Goal: Task Accomplishment & Management: Use online tool/utility

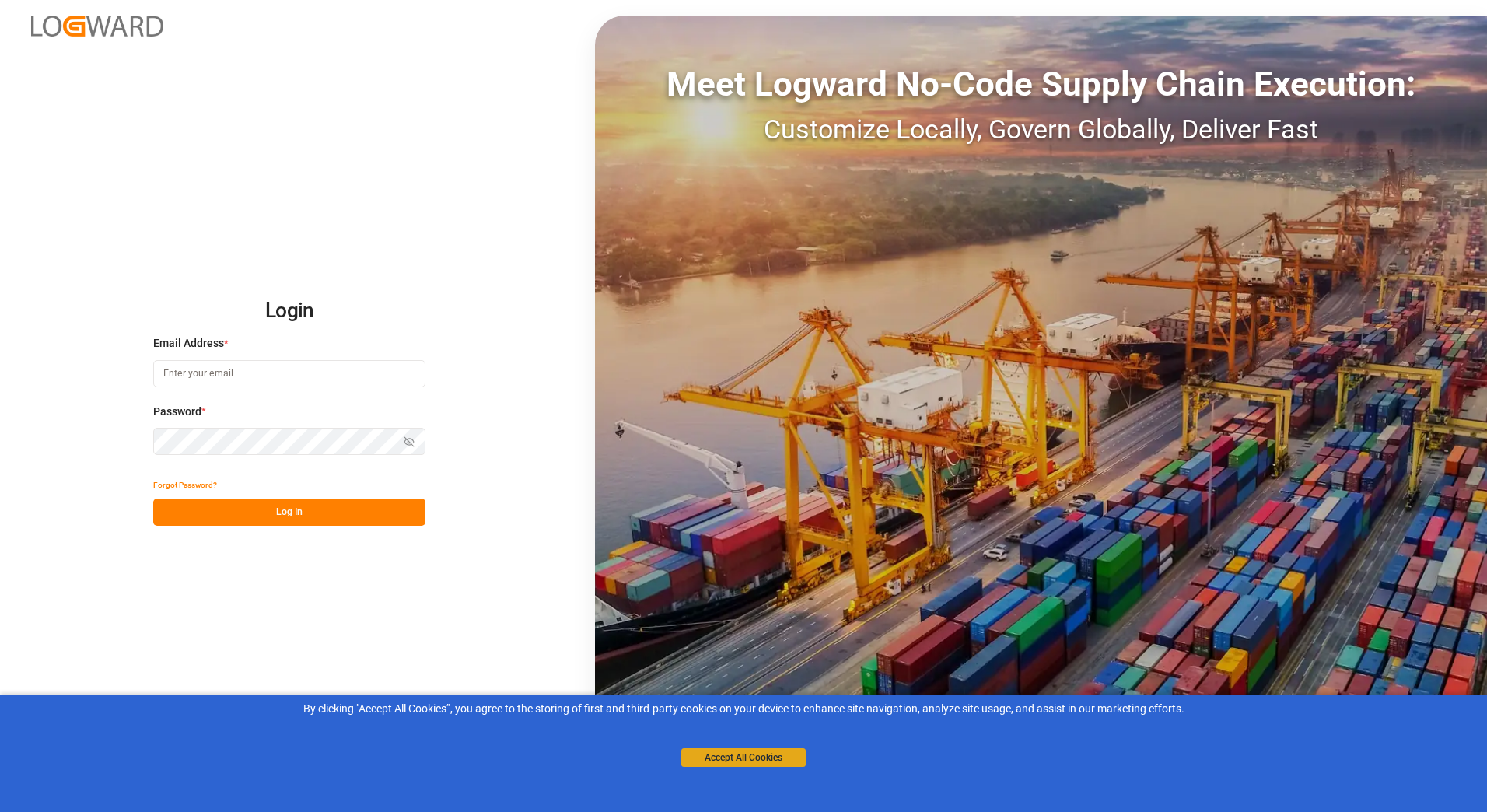
type input "[PERSON_NAME][EMAIL_ADDRESS][PERSON_NAME][DOMAIN_NAME]"
click at [704, 752] on button "Accept All Cookies" at bounding box center [743, 757] width 125 height 19
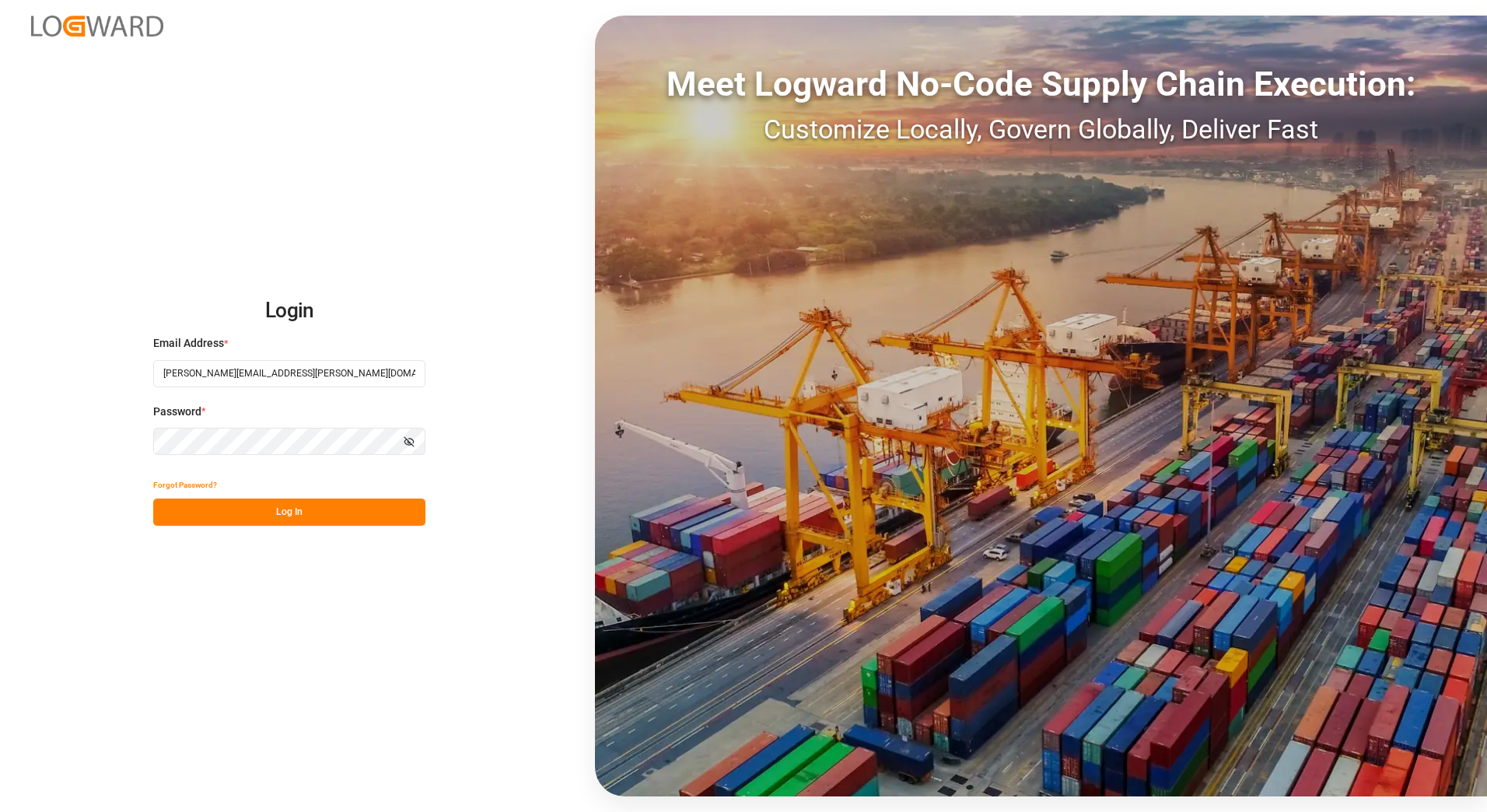
click at [262, 514] on button "Log In" at bounding box center [290, 512] width 272 height 27
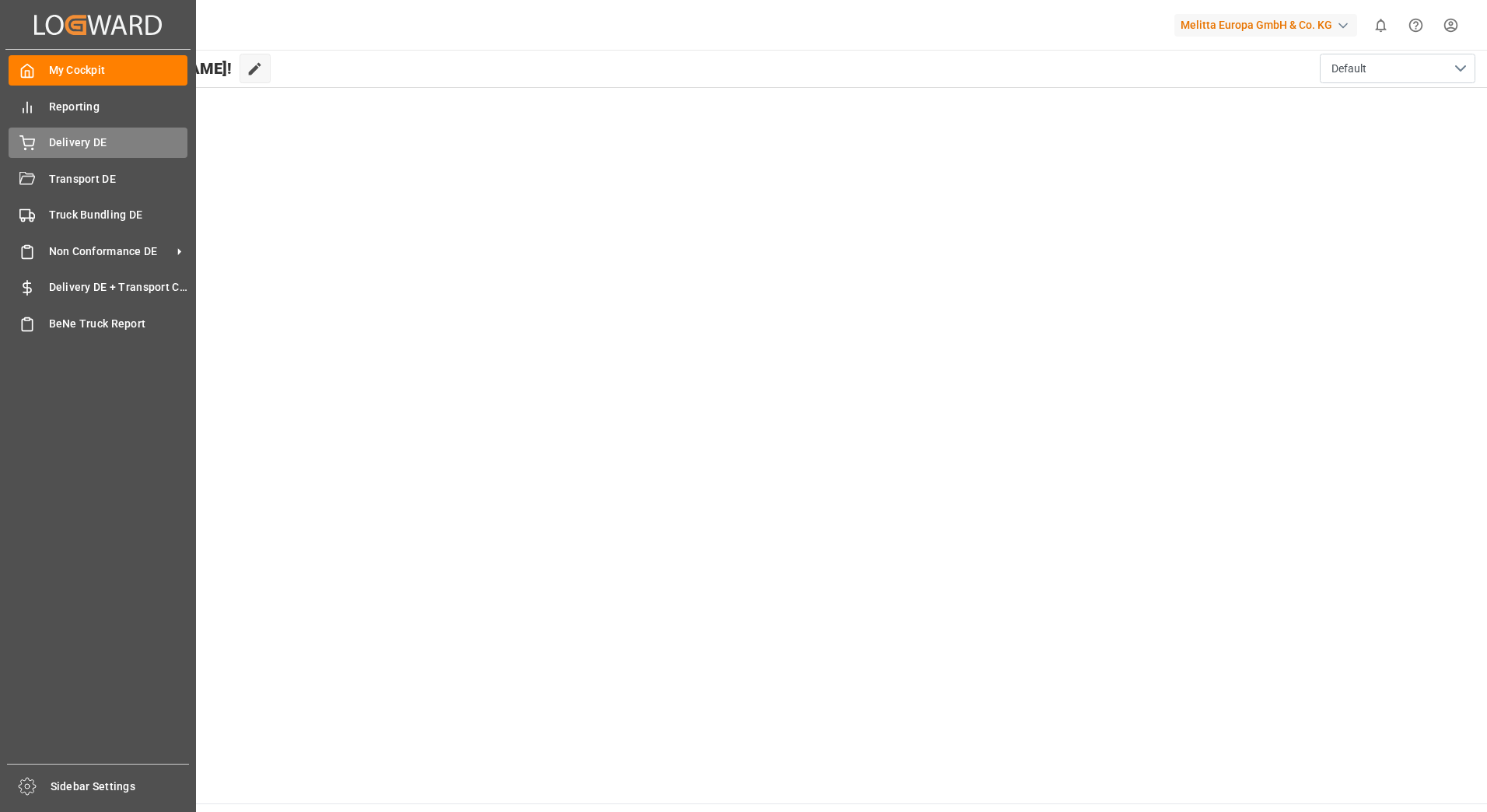
click at [72, 141] on span "Delivery DE" at bounding box center [118, 143] width 139 height 16
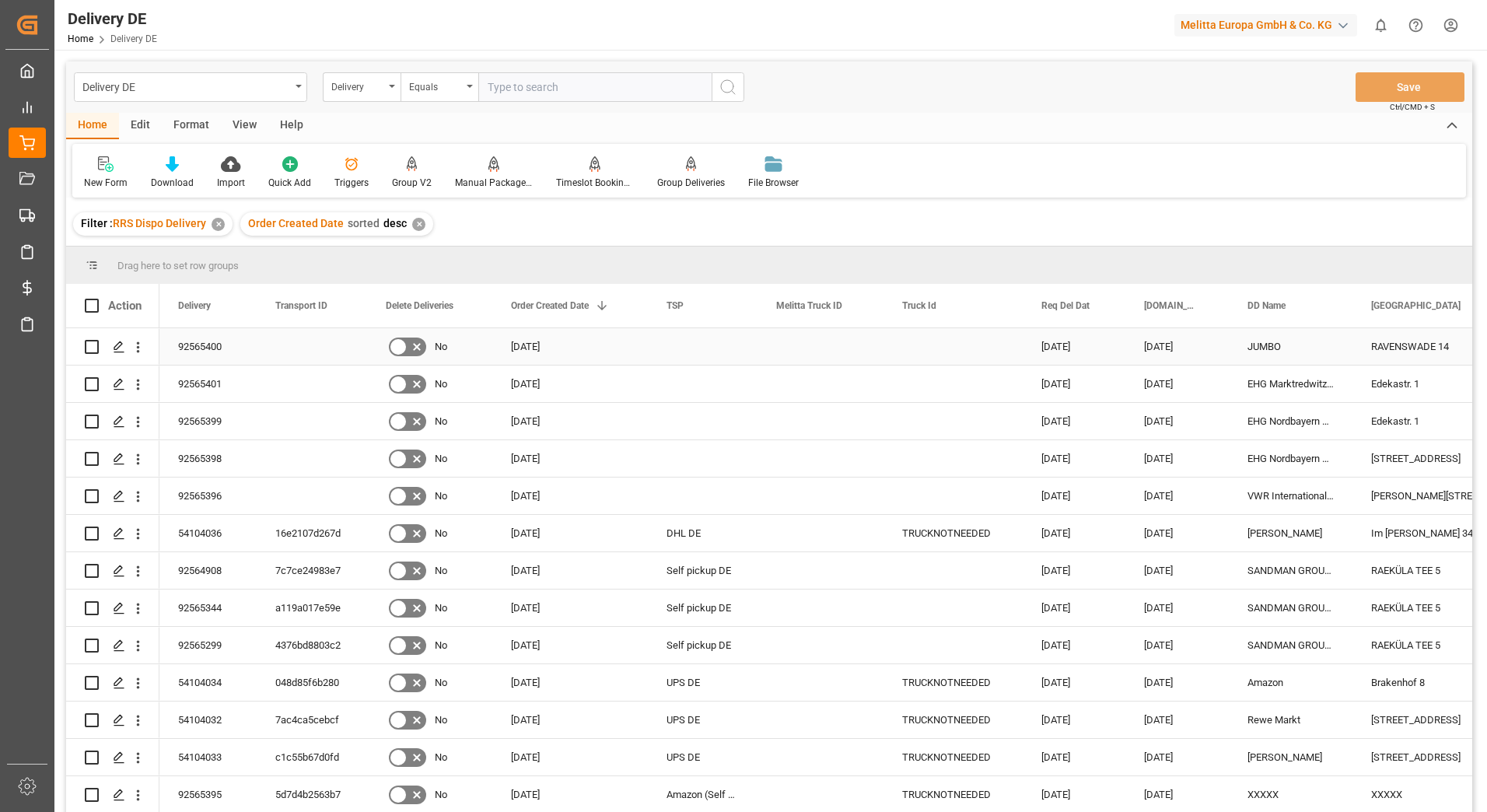
click at [96, 346] on input "Press Space to toggle row selection (unchecked)" at bounding box center [92, 347] width 14 height 14
checkbox input "true"
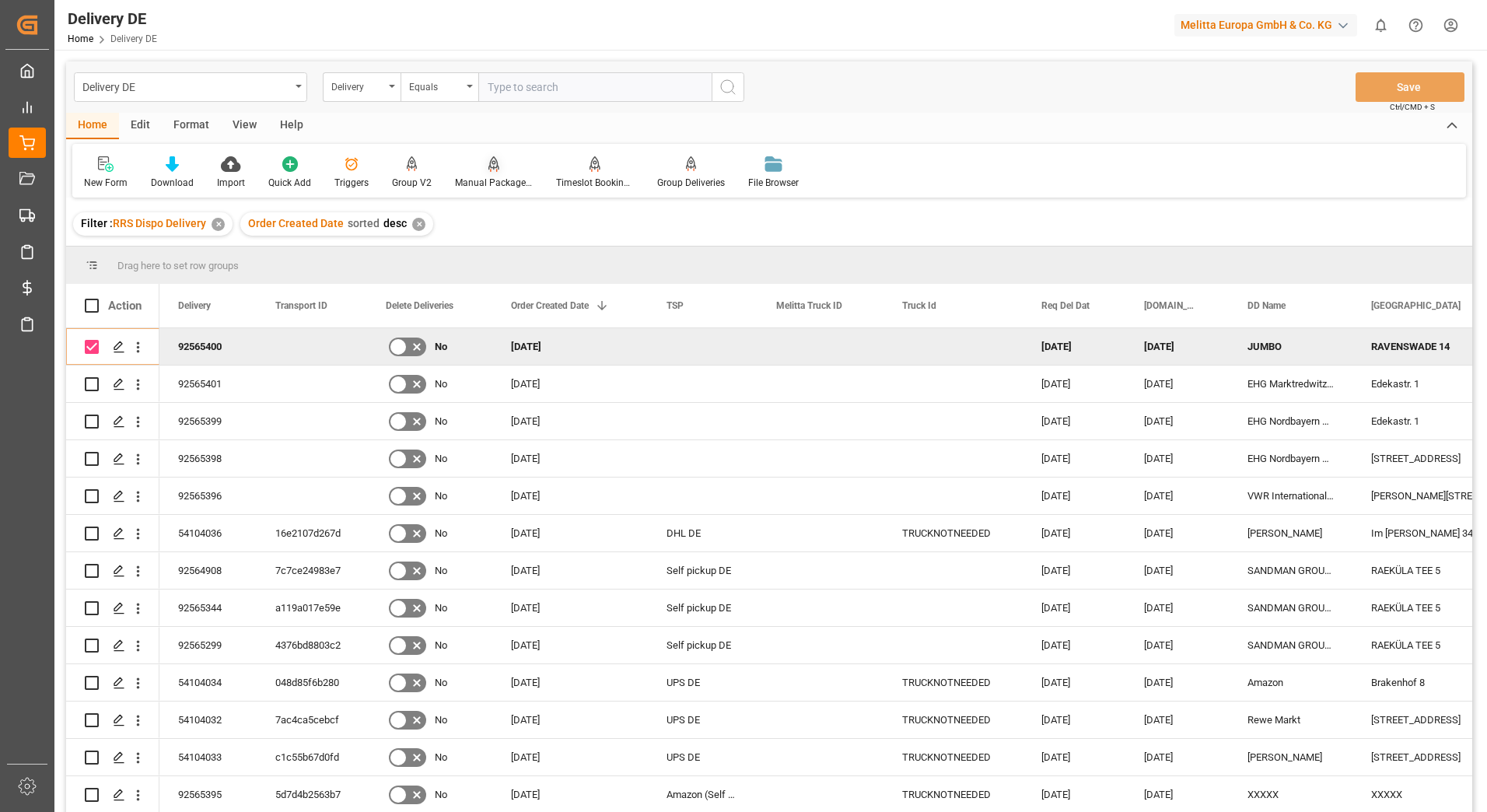
click at [485, 182] on div "Manual Package TypeDetermination" at bounding box center [494, 183] width 78 height 14
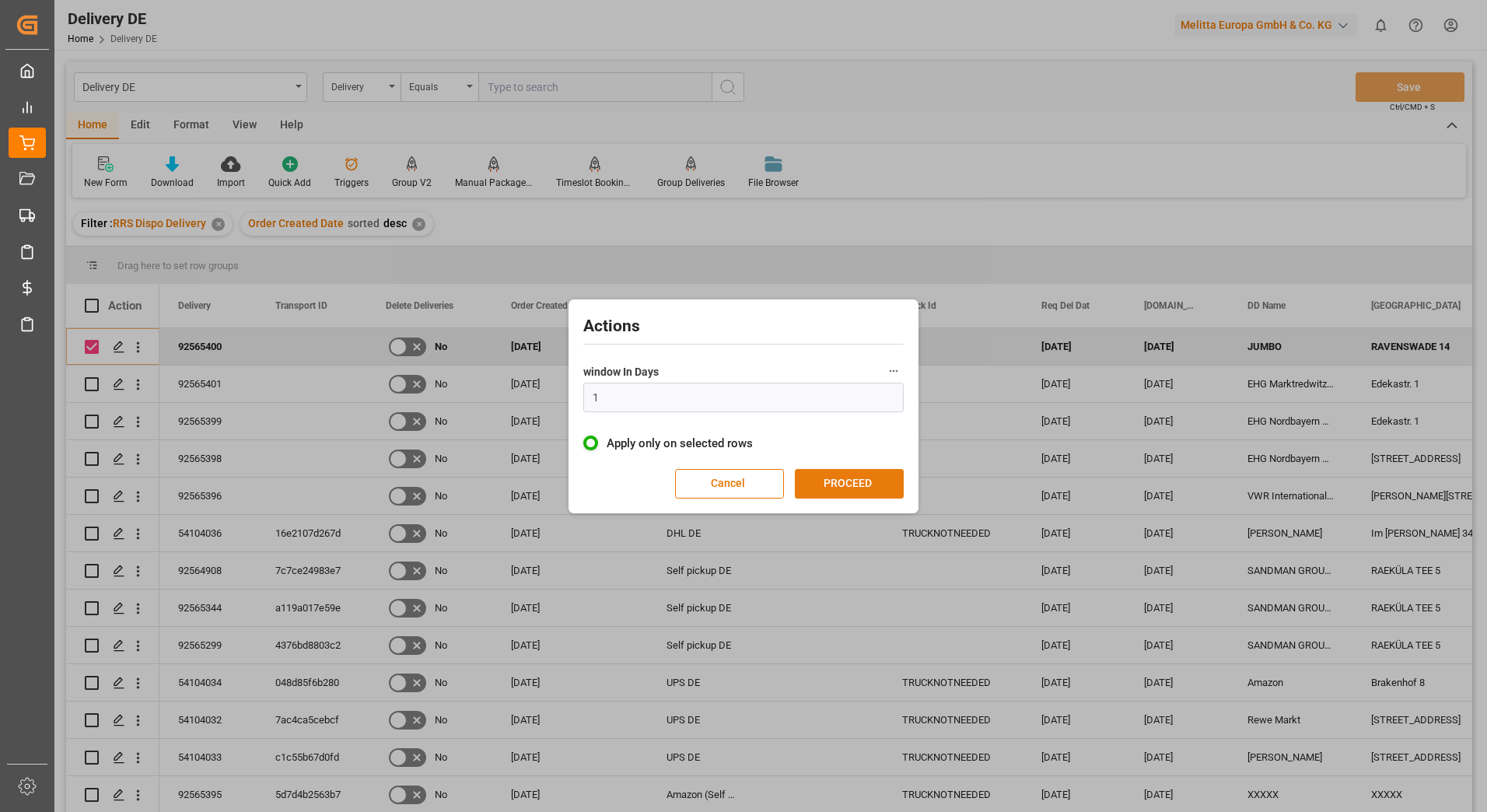
click at [860, 484] on button "PROCEED" at bounding box center [849, 483] width 108 height 30
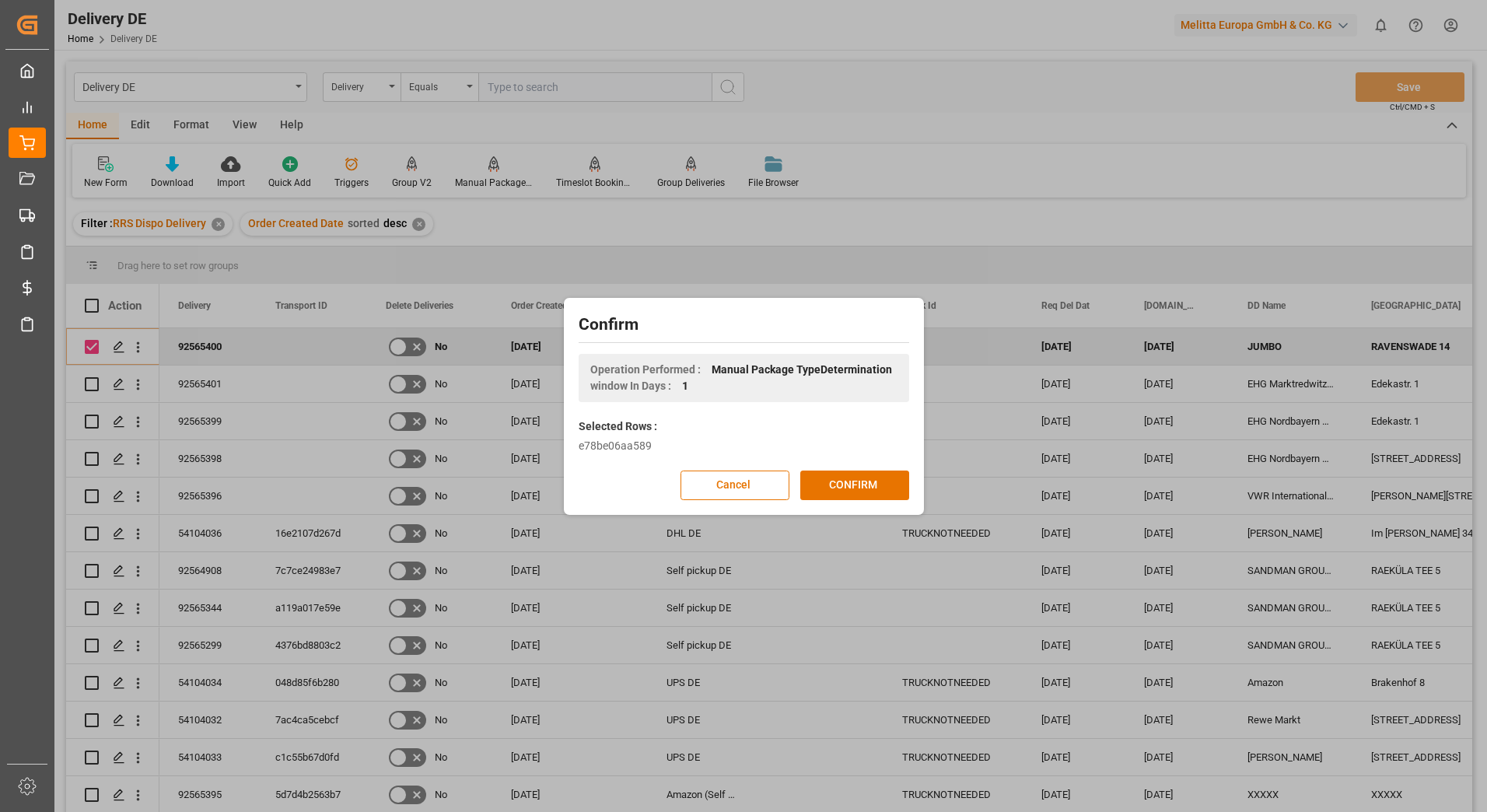
click at [860, 484] on button "CONFIRM" at bounding box center [854, 485] width 108 height 30
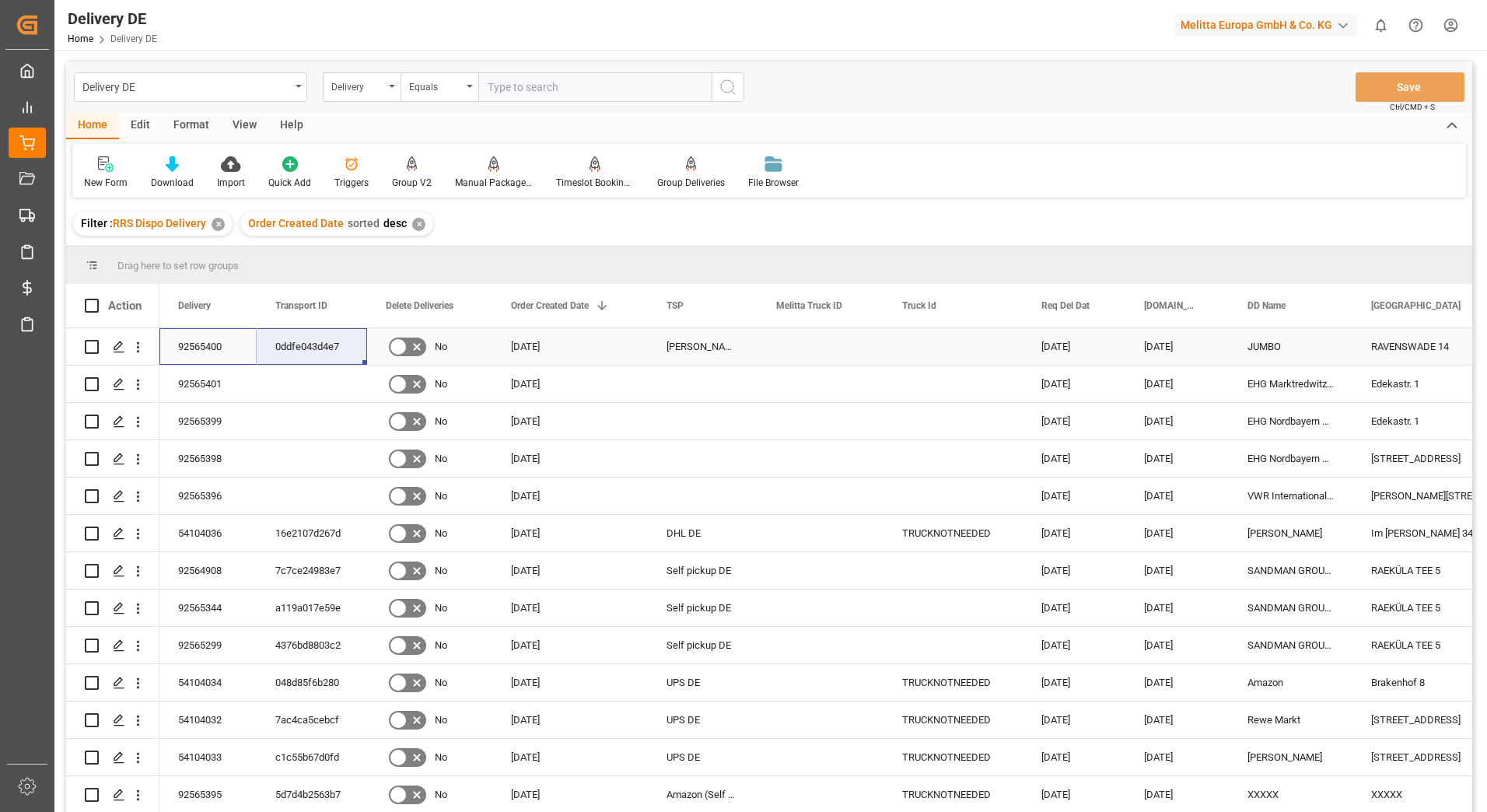
drag, startPoint x: 196, startPoint y: 340, endPoint x: 299, endPoint y: 339, distance: 103.0
click at [1447, 20] on html "Created by potrace 1.15, written by [PERSON_NAME] [DATE]-[DATE] Created by potr…" at bounding box center [743, 406] width 1487 height 812
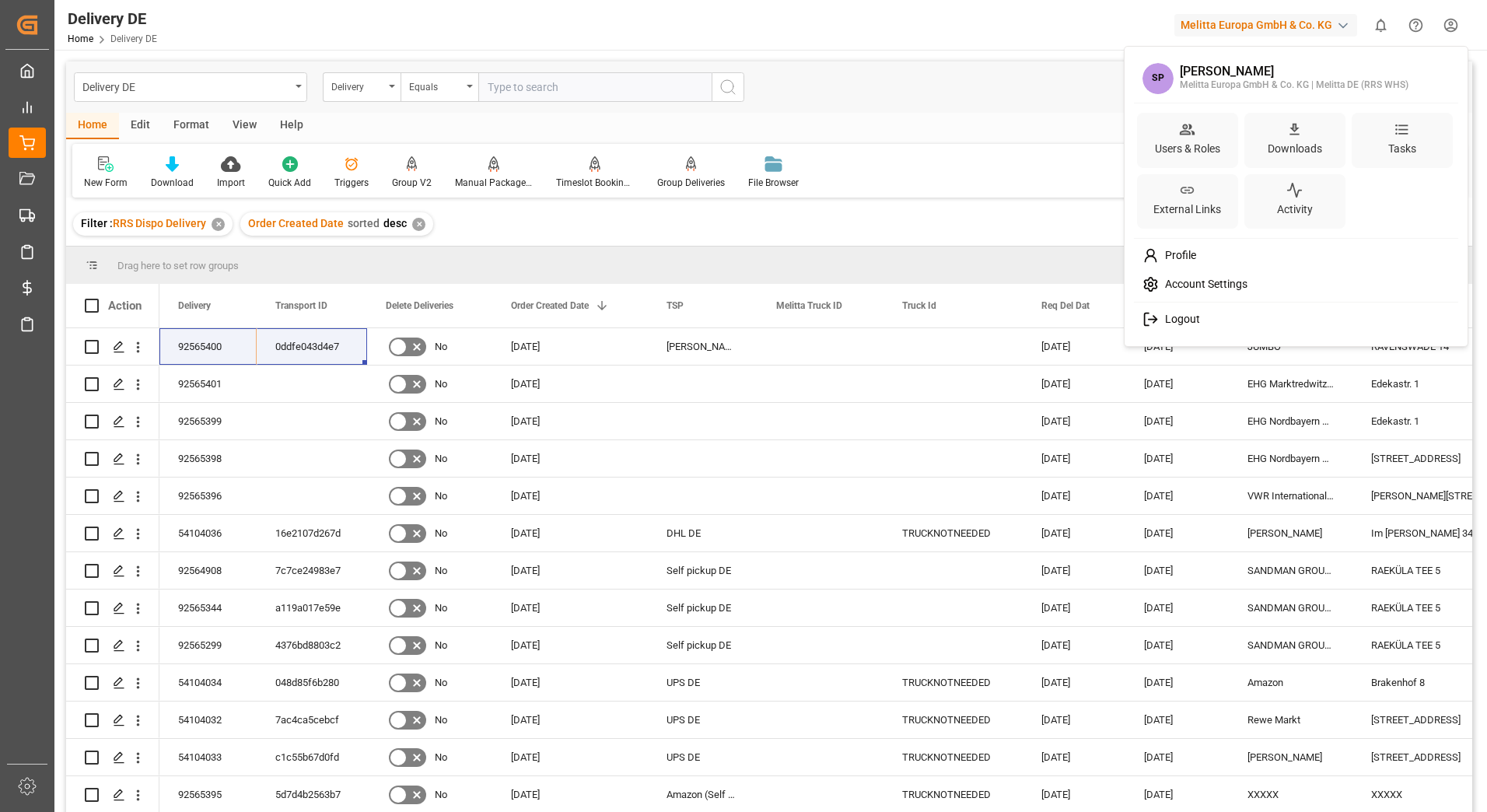
click at [1195, 323] on span "Logout" at bounding box center [1180, 320] width 41 height 14
